Goal: Information Seeking & Learning: Learn about a topic

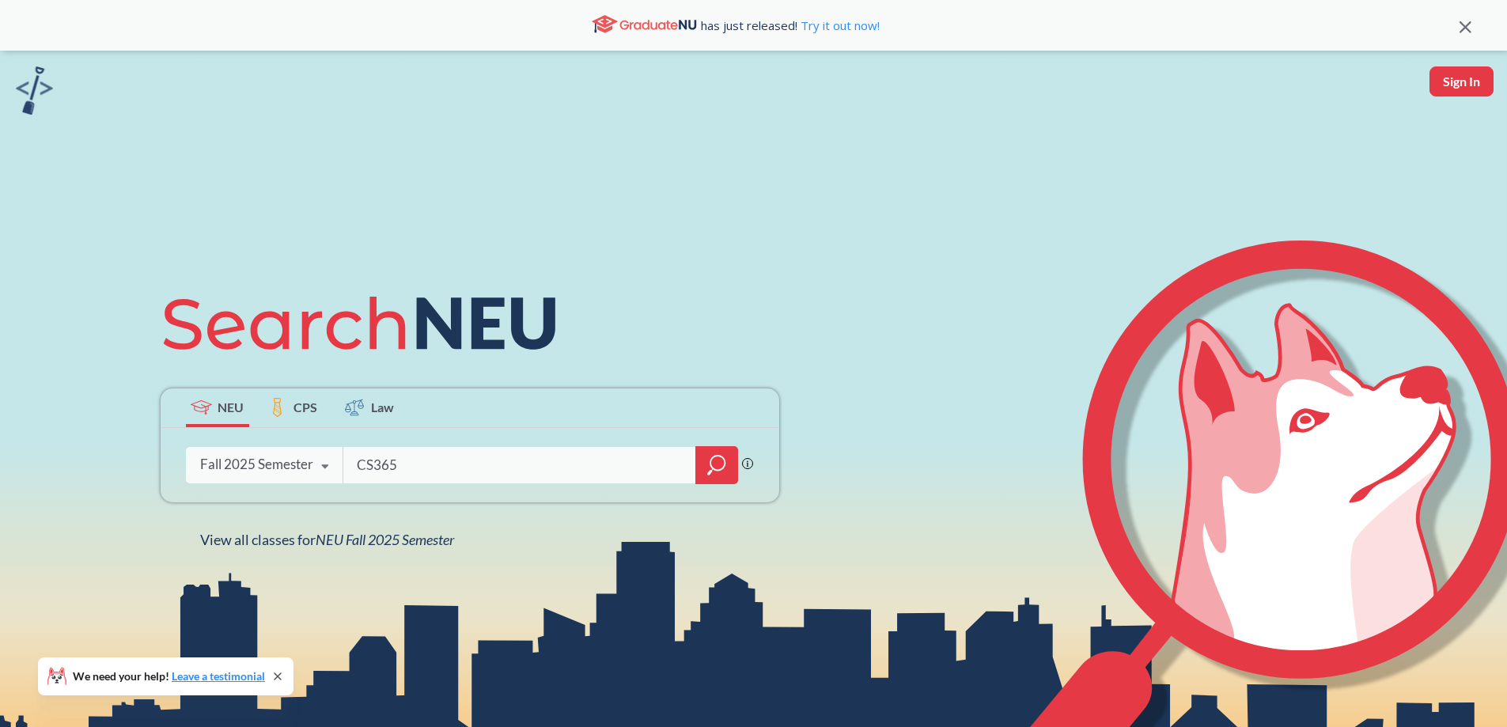
type input "CS3650"
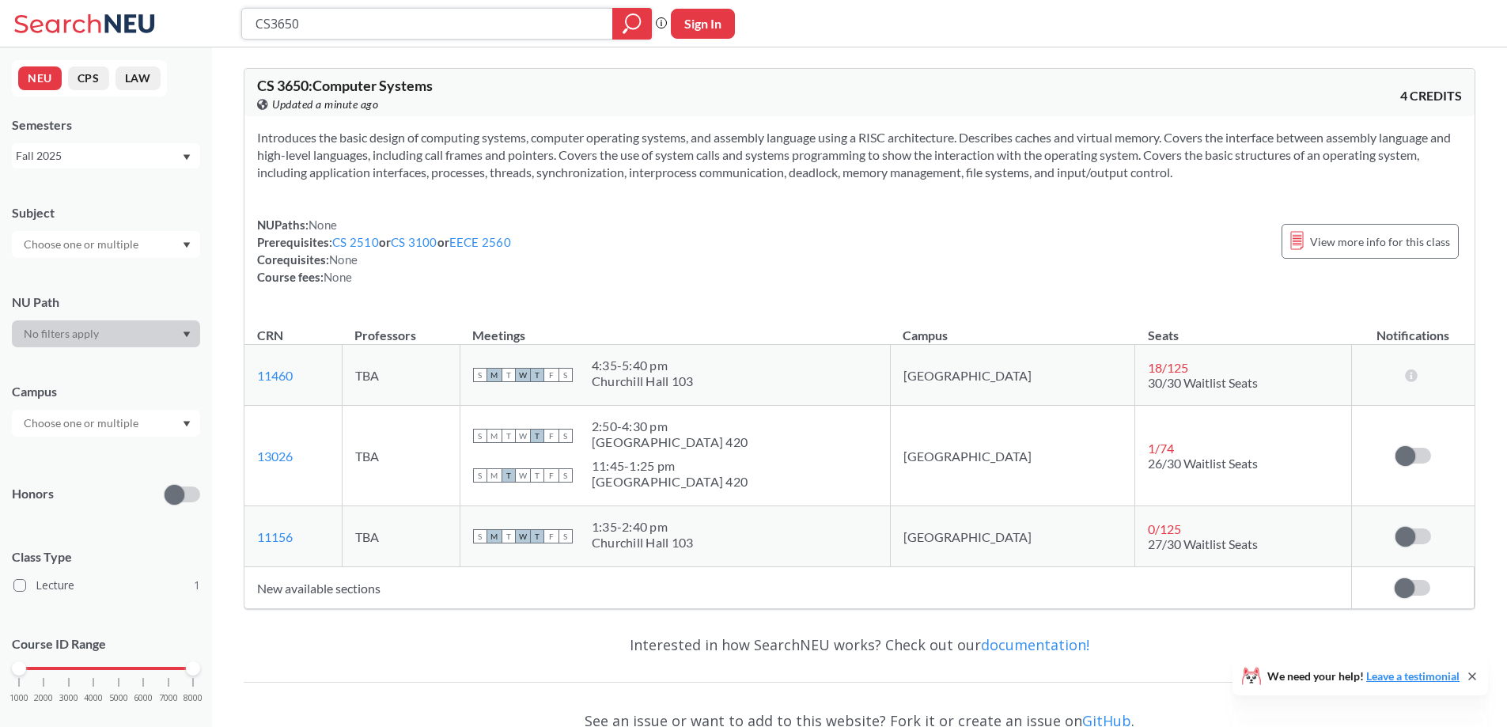
click at [373, 28] on input "CS3650" at bounding box center [427, 23] width 347 height 27
type input "EECE2530"
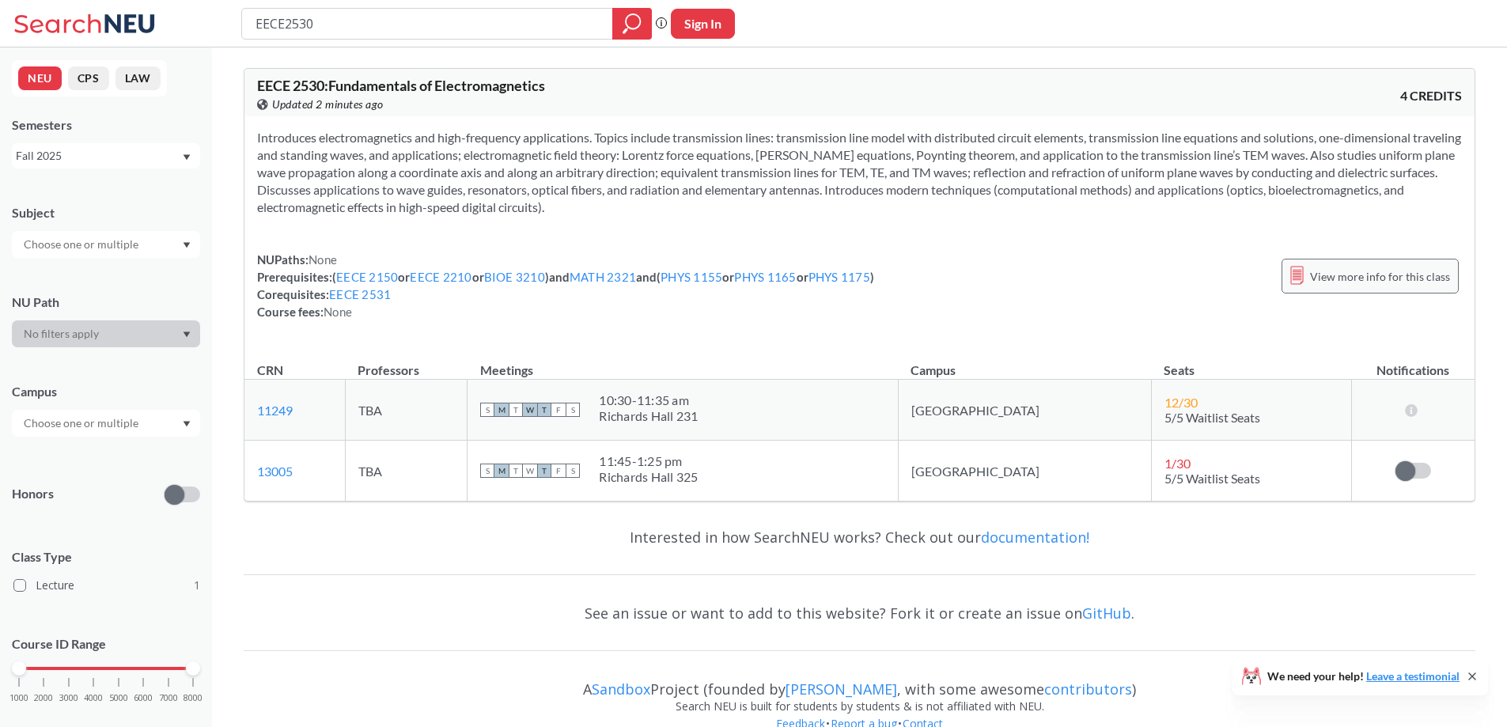
click at [1396, 261] on div "View more info for this class" at bounding box center [1370, 276] width 177 height 35
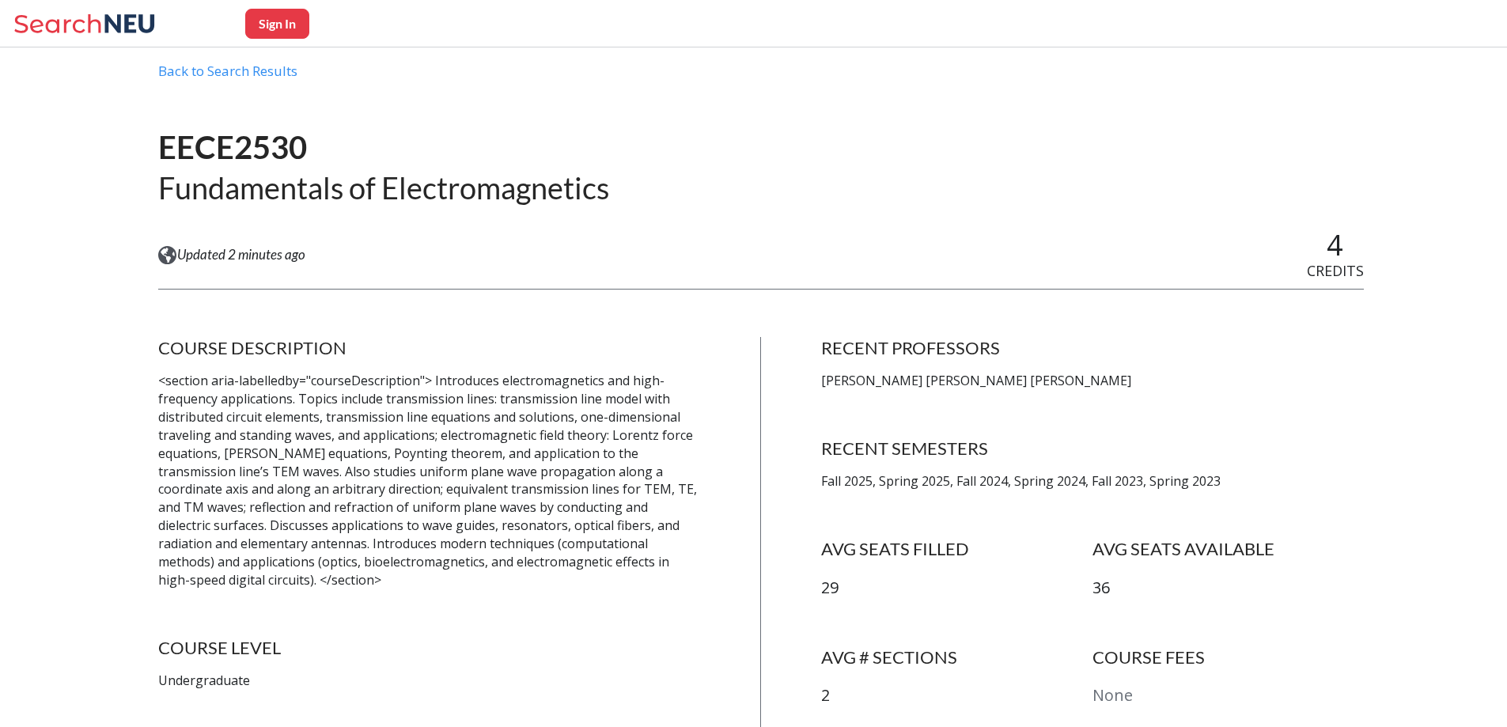
scroll to position [158, 0]
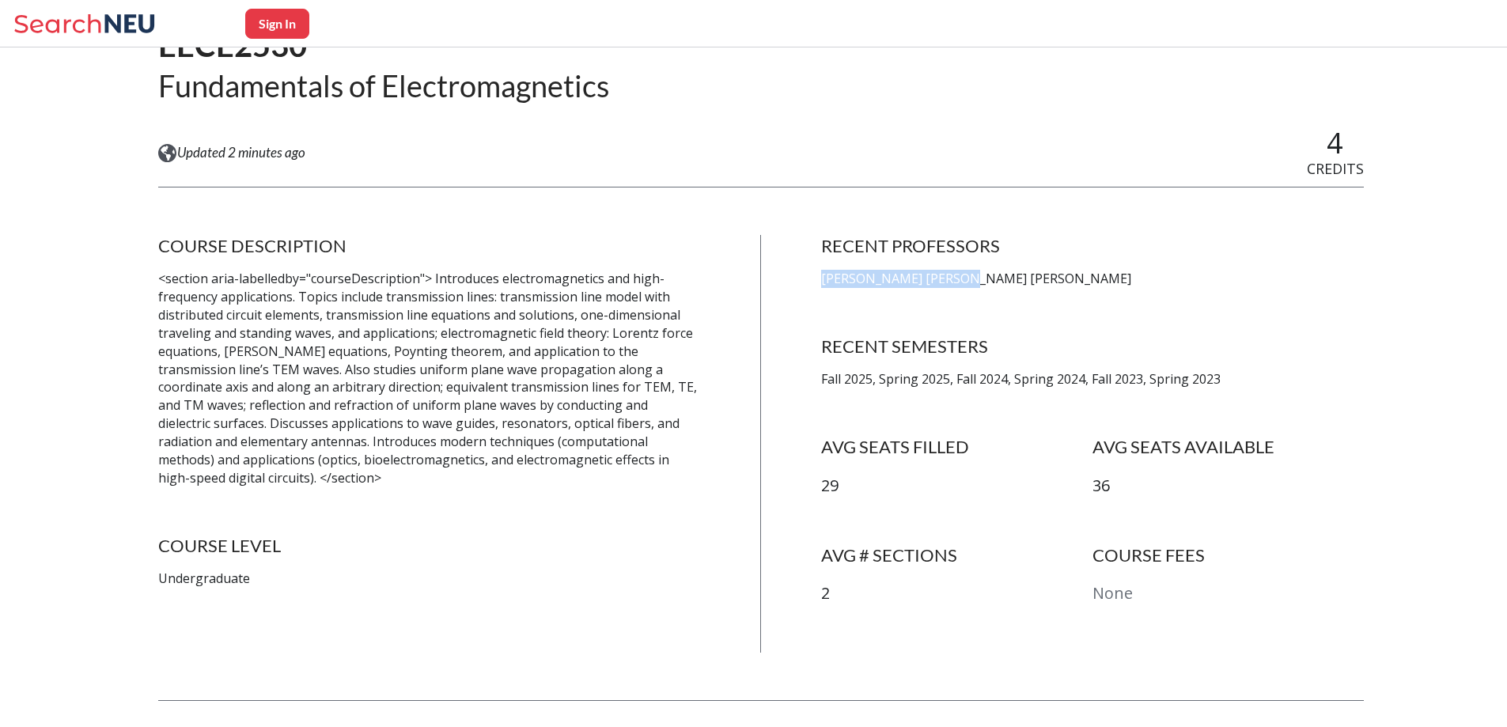
drag, startPoint x: 828, startPoint y: 280, endPoint x: 969, endPoint y: 279, distance: 141.6
click at [969, 279] on p "[PERSON_NAME] [PERSON_NAME] [PERSON_NAME]" at bounding box center [1092, 279] width 543 height 18
copy p "[PERSON_NAME] [PERSON_NAME]"
click at [1161, 309] on div "RECENT PROFESSORS [PERSON_NAME] [PERSON_NAME] [PERSON_NAME] RECENT SEMESTERS Fa…" at bounding box center [1092, 444] width 543 height 418
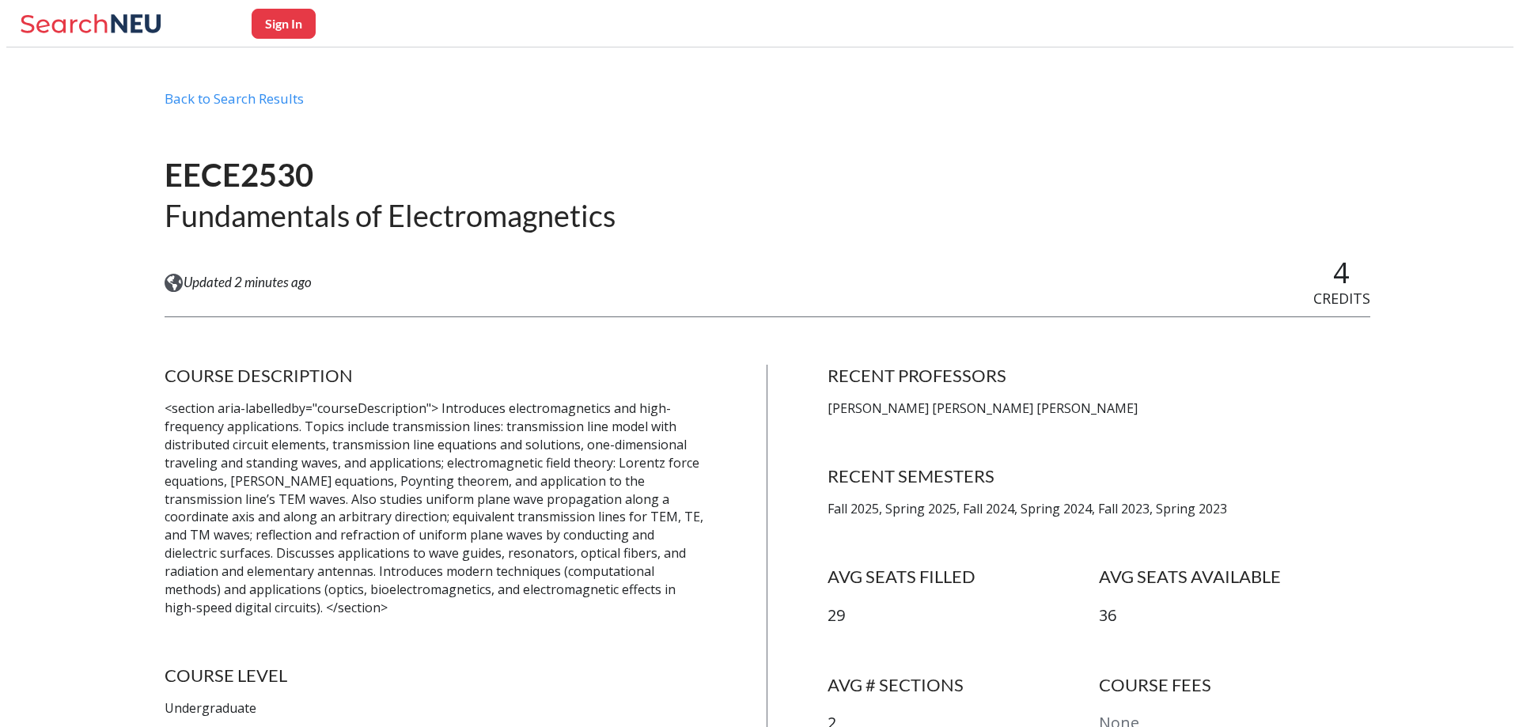
scroll to position [0, 0]
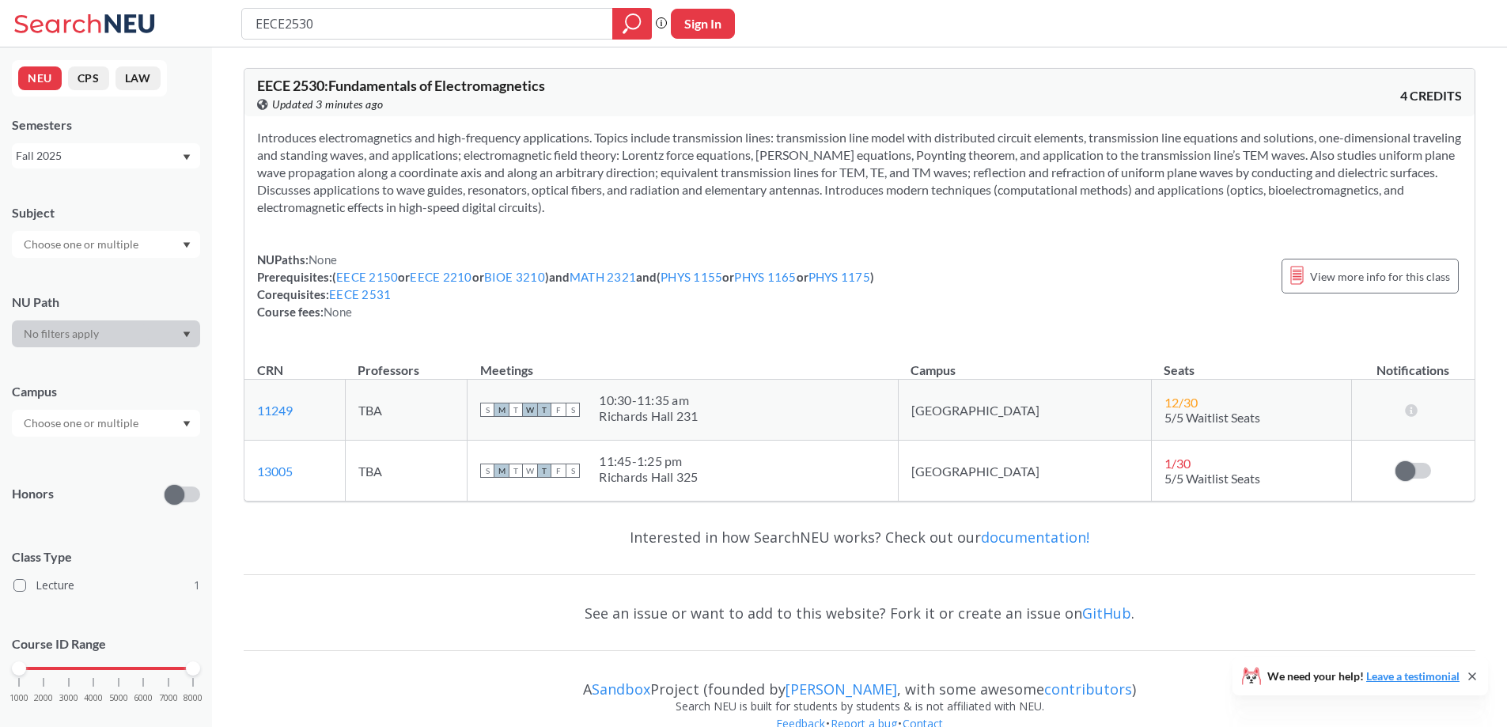
click at [327, 25] on input "EECE2530" at bounding box center [427, 23] width 347 height 27
click at [104, 154] on div "Fall 2025" at bounding box center [98, 155] width 165 height 17
click at [102, 229] on div "Summer 2 2025" at bounding box center [110, 233] width 179 height 17
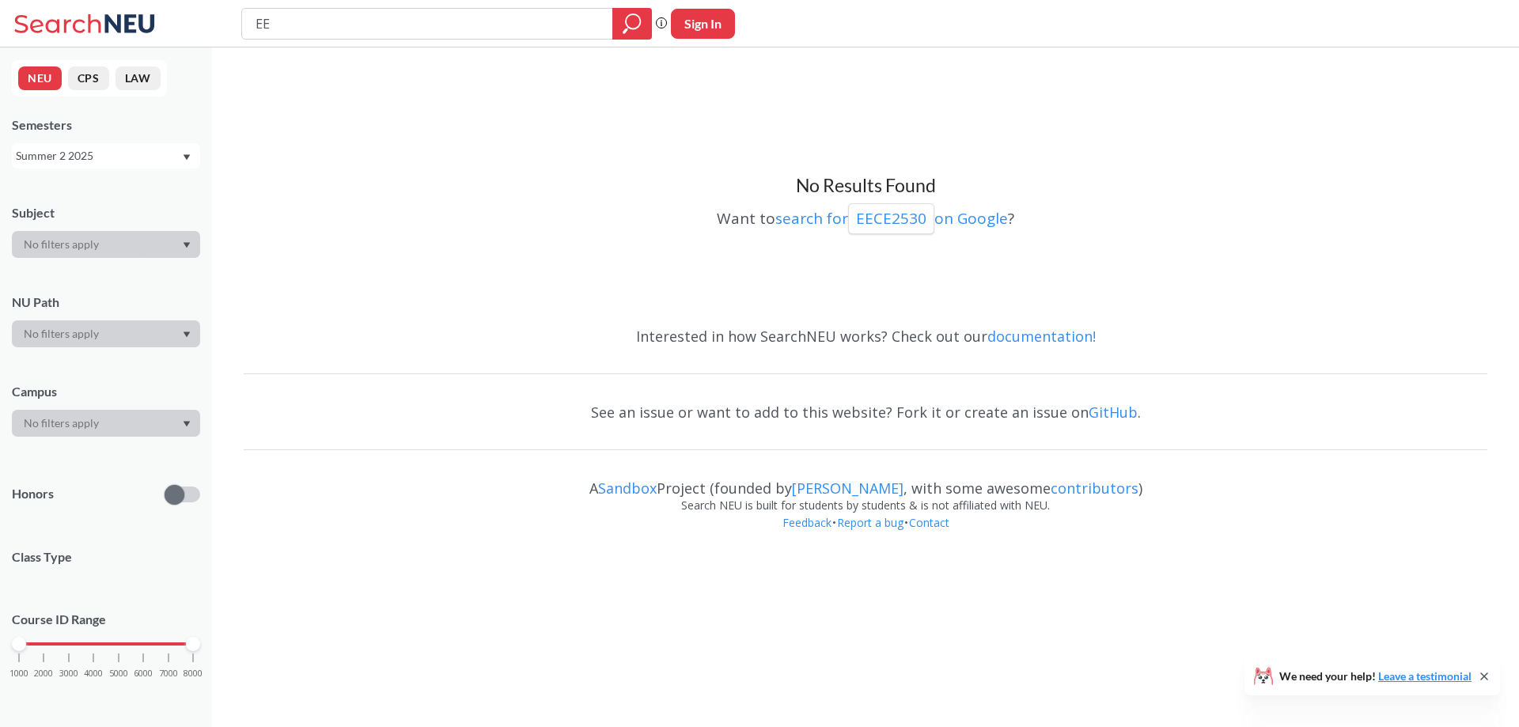
type input "E"
type input "CS3000"
click at [294, 17] on input "CS3000" at bounding box center [427, 23] width 347 height 27
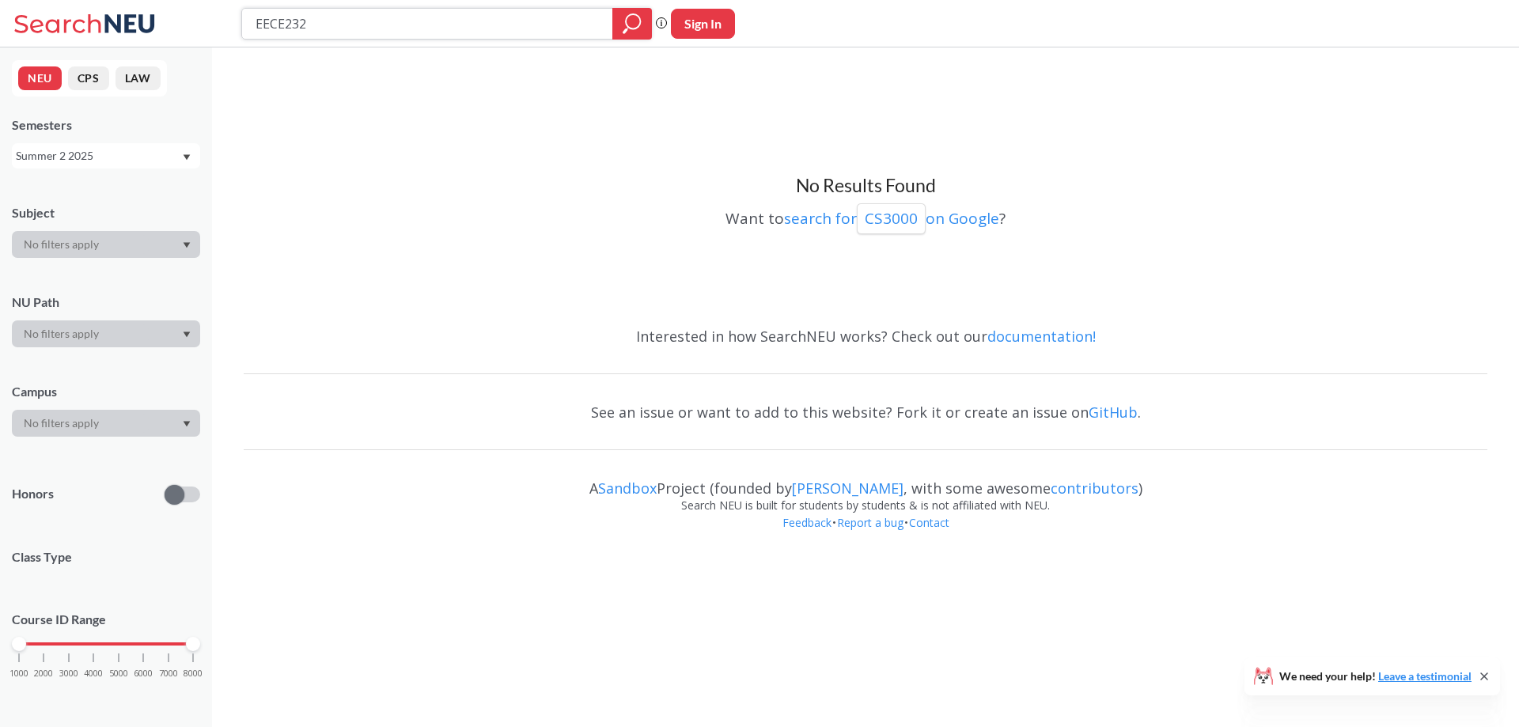
type input "EECE2322"
